Goal: Information Seeking & Learning: Learn about a topic

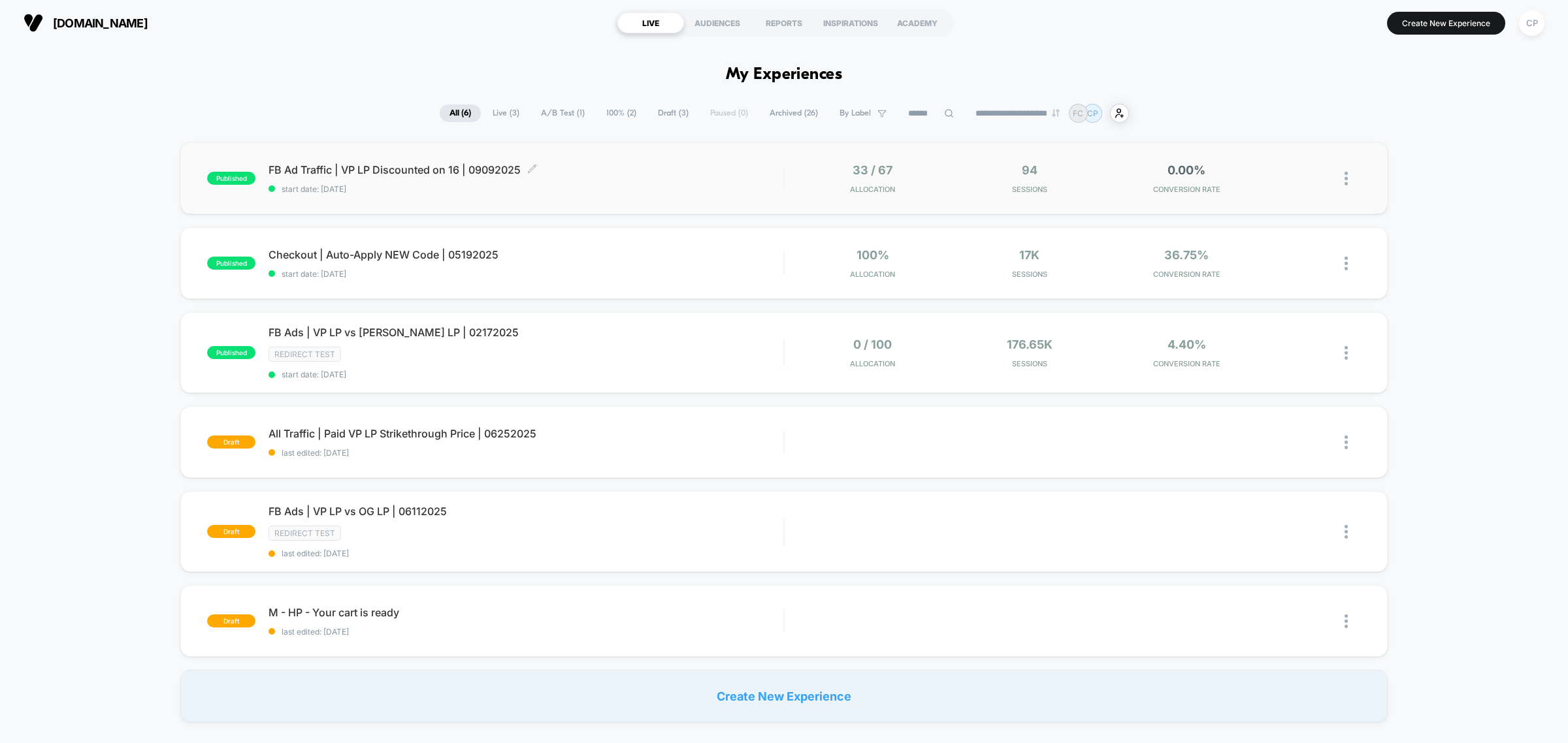
click at [386, 165] on span "FB Ad Traffic | VP LP Discounted on 16 | 09092025 Click to edit experience deta…" at bounding box center [526, 169] width 515 height 13
